Goal: Task Accomplishment & Management: Use online tool/utility

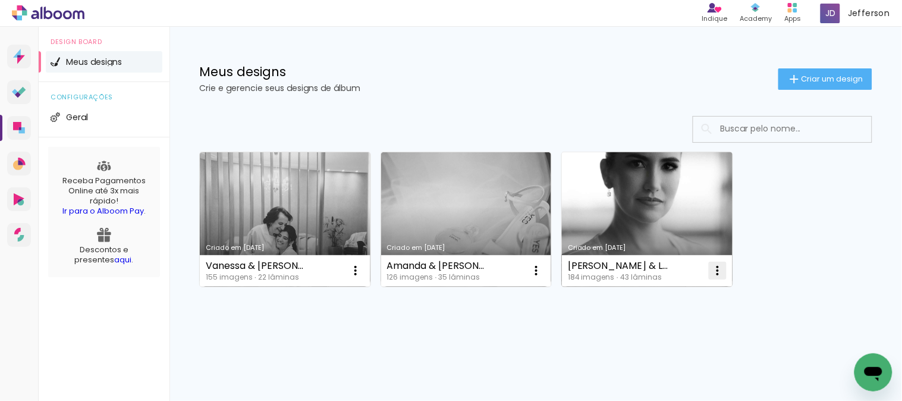
click at [720, 268] on iron-icon at bounding box center [718, 270] width 14 height 14
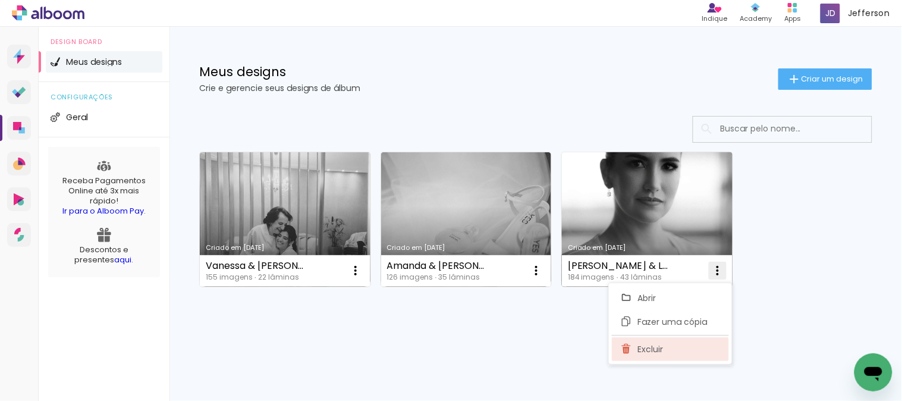
click at [678, 347] on paper-item "Excluir" at bounding box center [670, 349] width 117 height 24
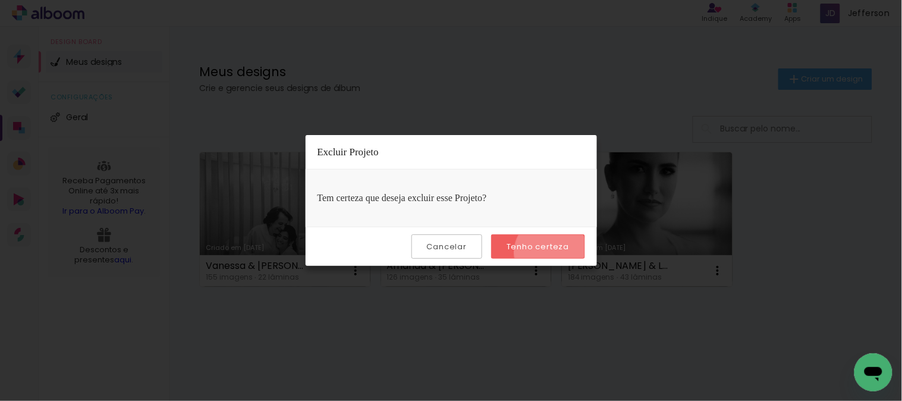
click at [553, 253] on paper-button "Tenho certeza" at bounding box center [537, 246] width 93 height 24
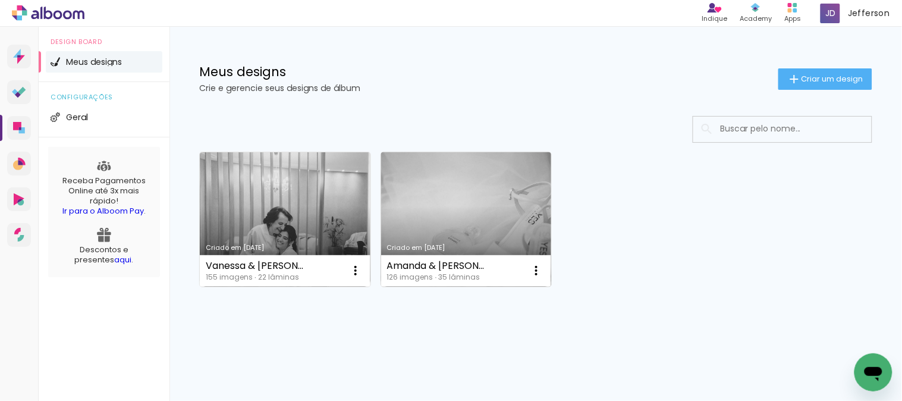
click at [492, 198] on link "Criado em [DATE]" at bounding box center [466, 219] width 171 height 134
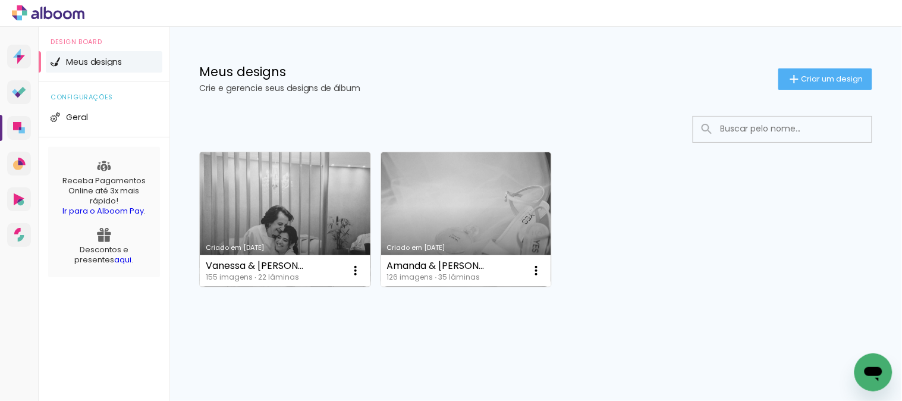
click at [286, 197] on link "Criado em [DATE]" at bounding box center [285, 219] width 171 height 134
click at [355, 270] on iron-icon at bounding box center [355, 270] width 14 height 14
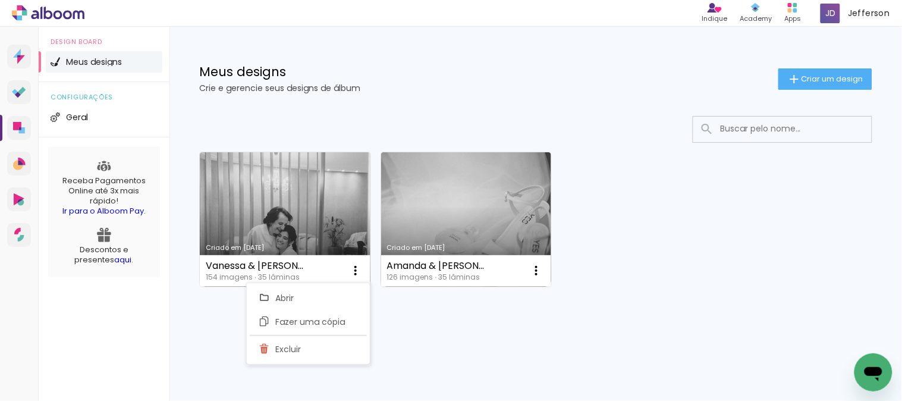
click at [411, 321] on div "Criado em [DATE] [PERSON_NAME] & [PERSON_NAME] 154 imagens ∙ 35 lâminas Abrir F…" at bounding box center [535, 251] width 733 height 294
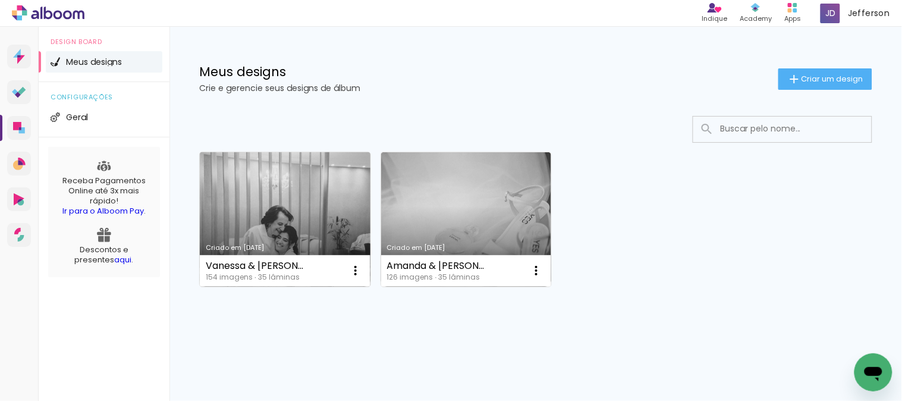
click at [285, 206] on link "Criado em [DATE]" at bounding box center [285, 219] width 171 height 134
